Goal: Task Accomplishment & Management: Manage account settings

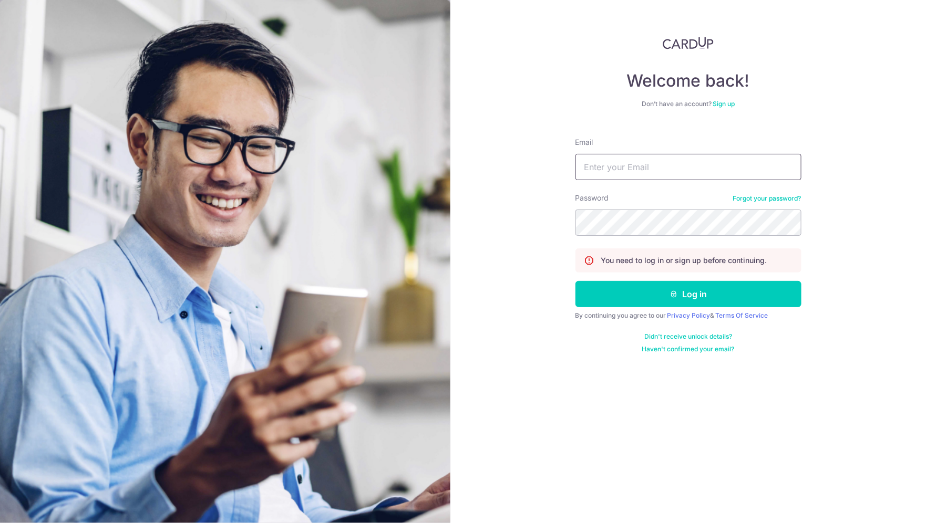
type input "[EMAIL_ADDRESS][DOMAIN_NAME]"
drag, startPoint x: 680, startPoint y: 321, endPoint x: 681, endPoint y: 312, distance: 9.0
click at [681, 312] on form "Email gracelynnchan@gmail.com Password Forgot your password? You need to log in…" at bounding box center [688, 241] width 226 height 224
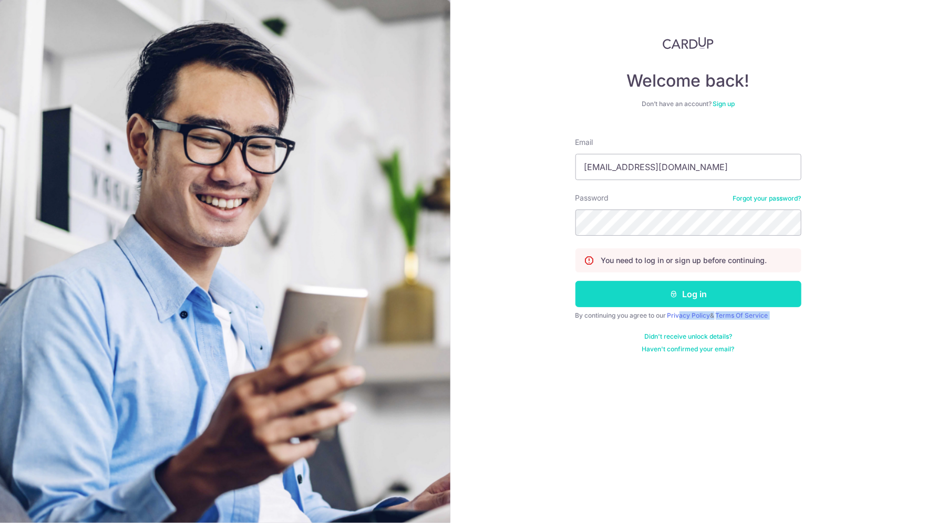
click at [693, 295] on button "Log in" at bounding box center [688, 294] width 226 height 26
